Goal: Register for event/course

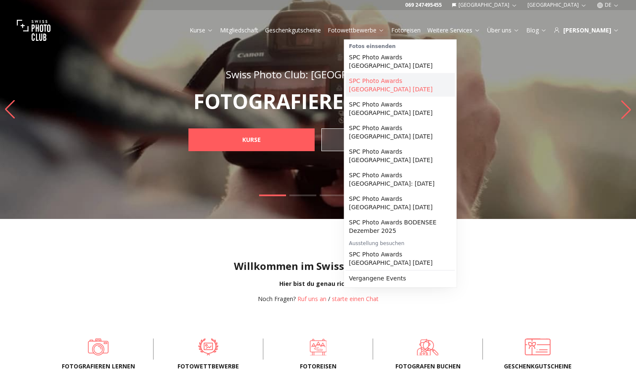
click at [380, 80] on link "SPC Photo Awards MÜNCHEN November 2025" at bounding box center [400, 85] width 109 height 24
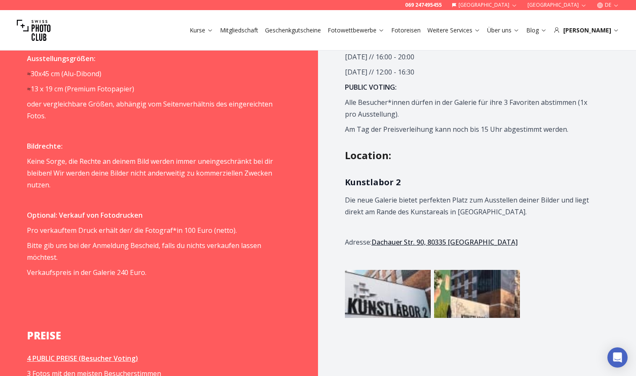
scroll to position [929, 0]
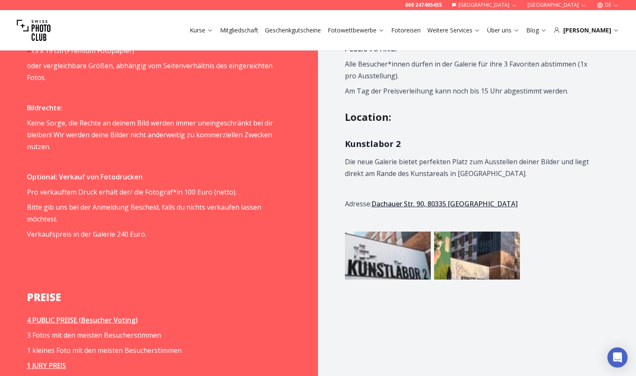
click at [376, 276] on img at bounding box center [388, 255] width 86 height 48
click at [391, 261] on img at bounding box center [388, 255] width 86 height 48
click at [475, 255] on img at bounding box center [477, 255] width 86 height 48
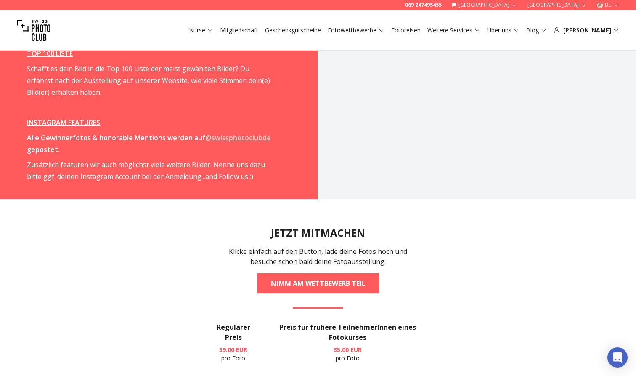
scroll to position [1513, 0]
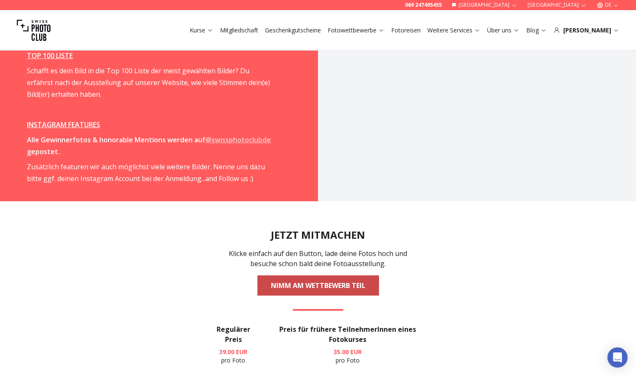
click at [347, 275] on link "NIMM AM WETTBEWERB TEIL" at bounding box center [319, 285] width 122 height 20
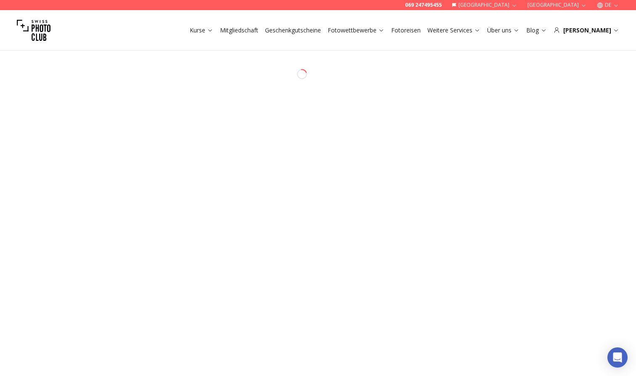
select select "*******"
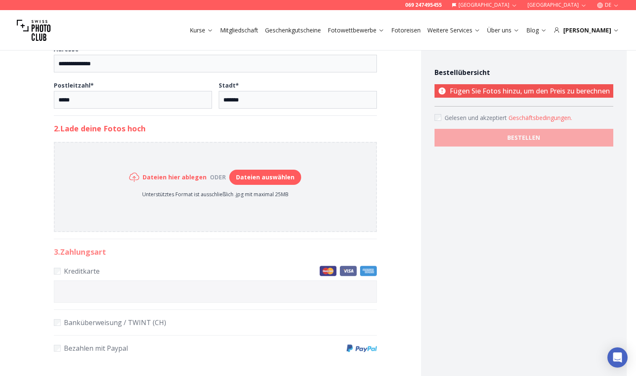
scroll to position [310, 0]
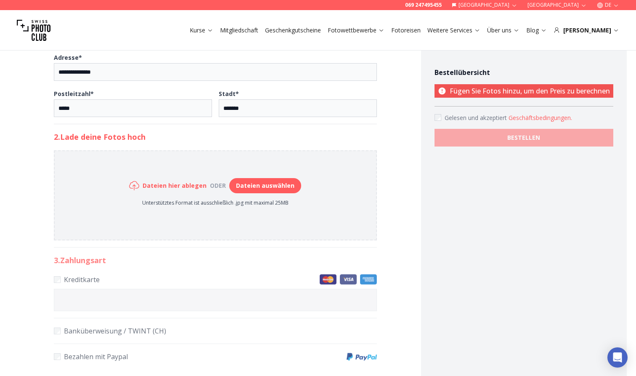
click at [277, 189] on button "Dateien auswählen" at bounding box center [265, 185] width 72 height 15
